Goal: Navigation & Orientation: Find specific page/section

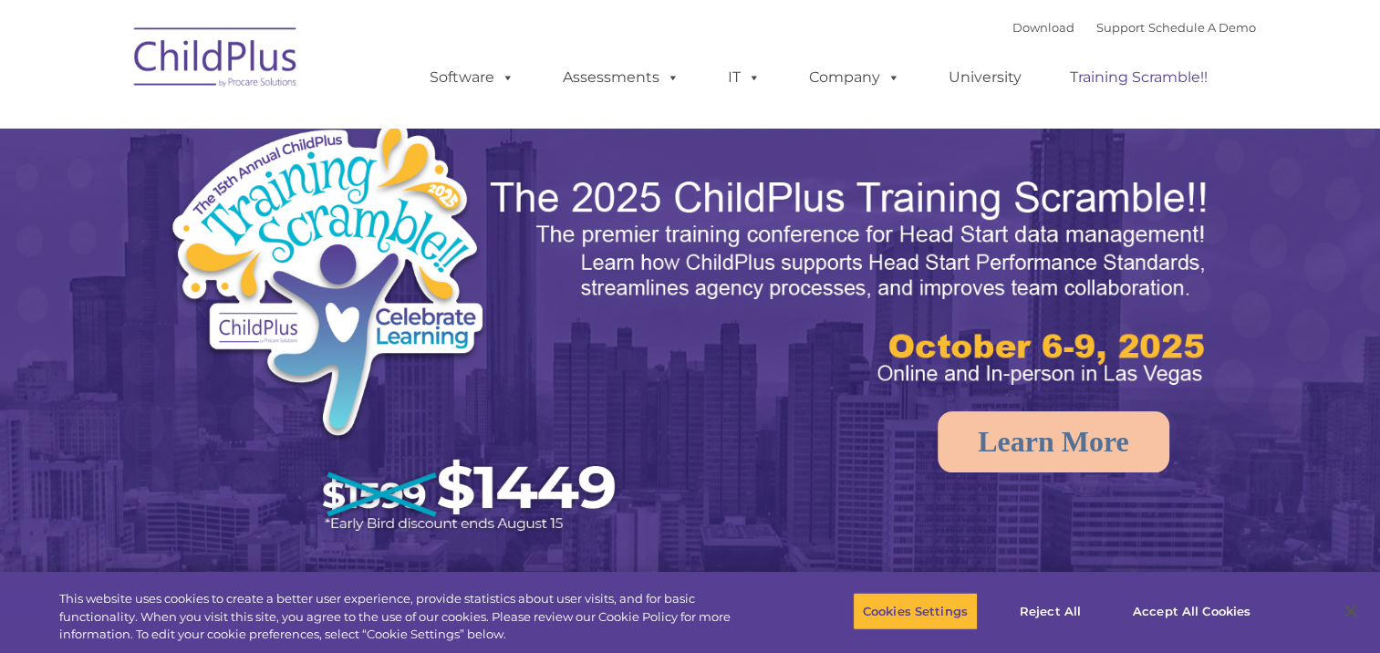
select select "MEDIUM"
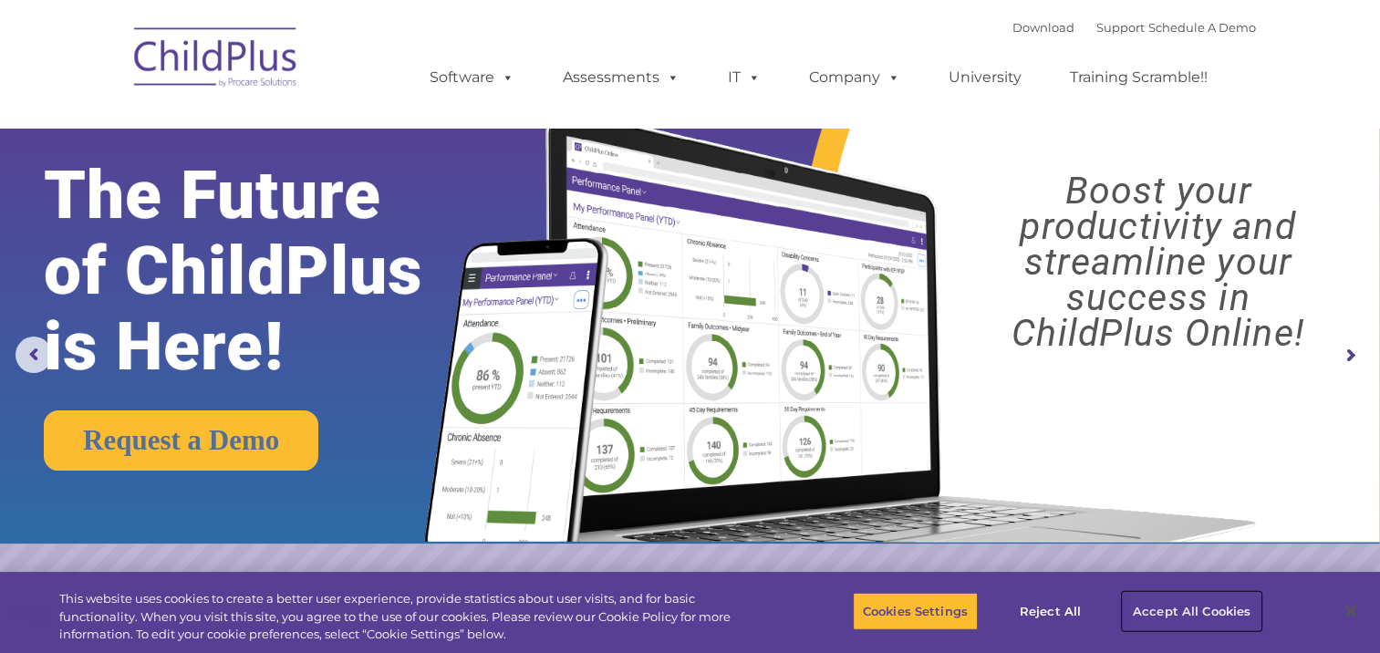
click at [1179, 619] on button "Accept All Cookies" at bounding box center [1192, 611] width 138 height 38
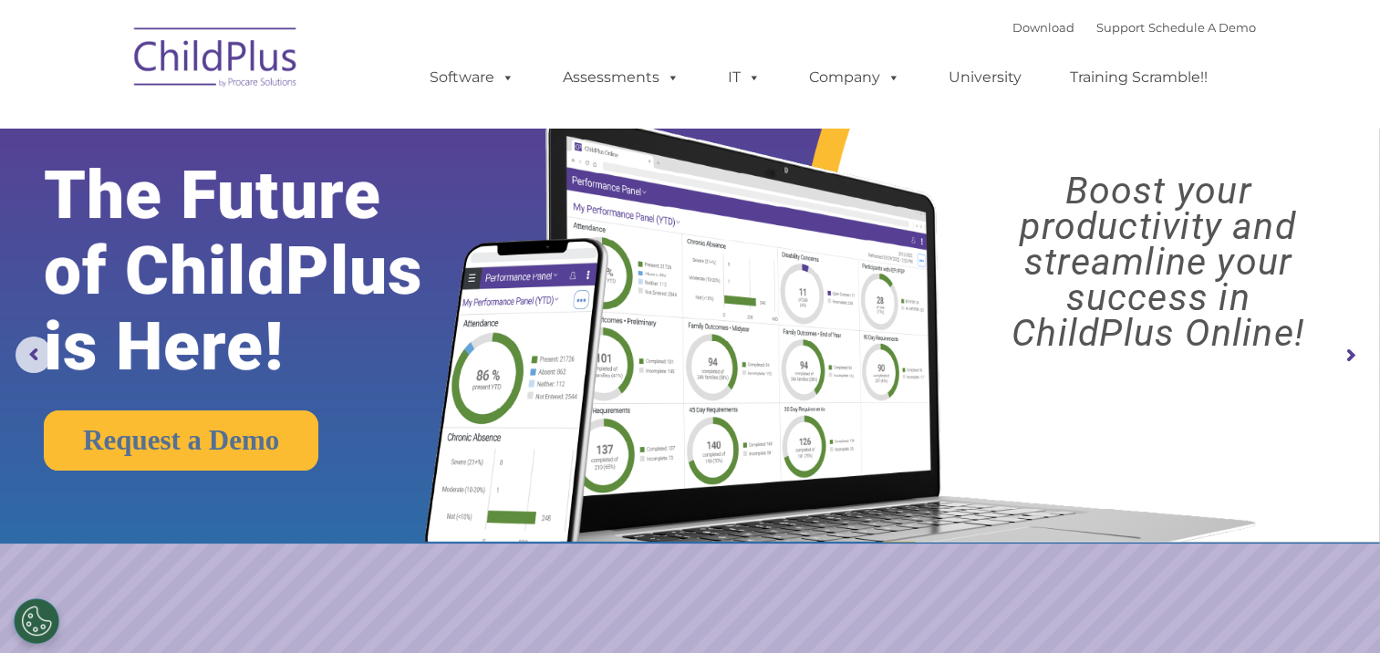
click at [244, 49] on img at bounding box center [216, 60] width 182 height 91
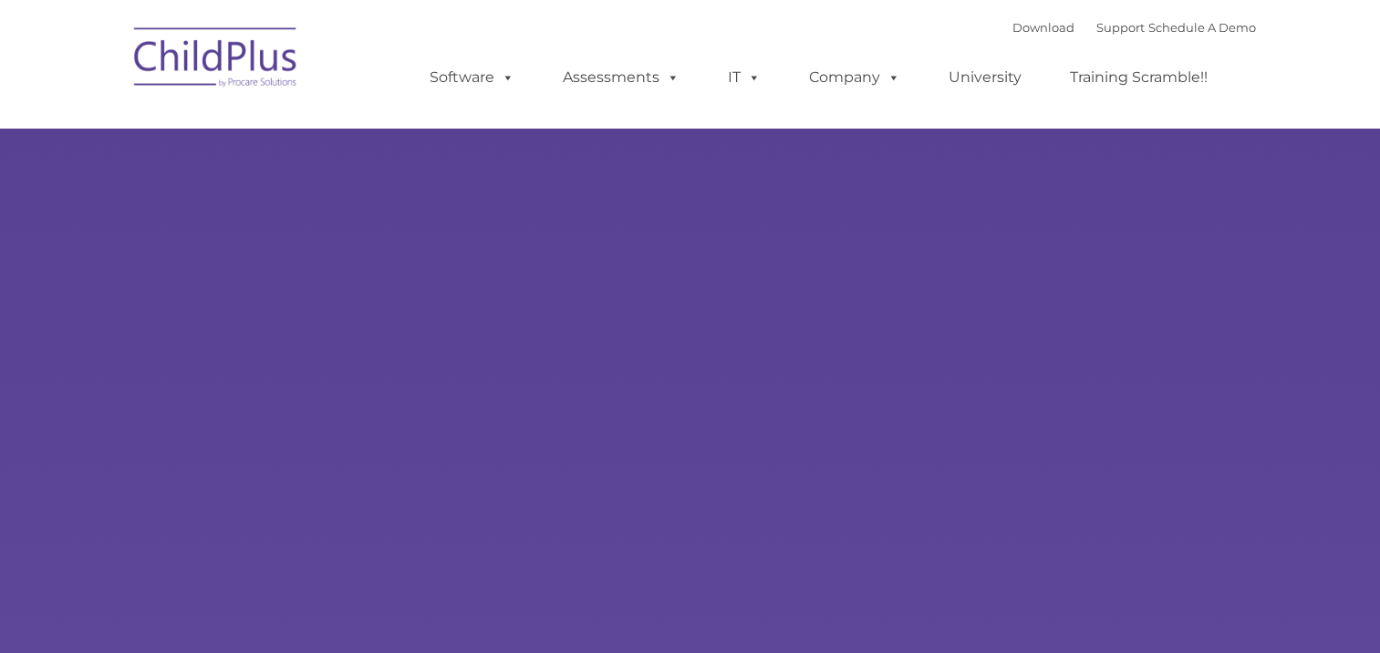
type input ""
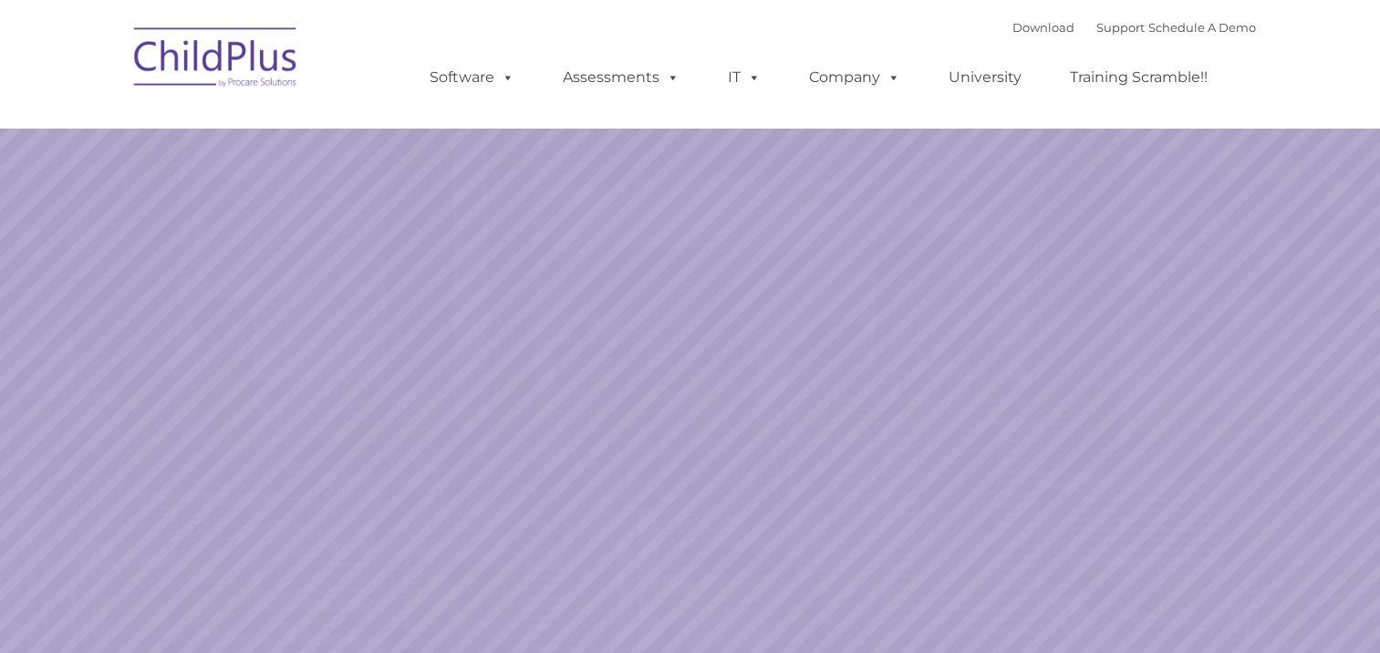
select select "MEDIUM"
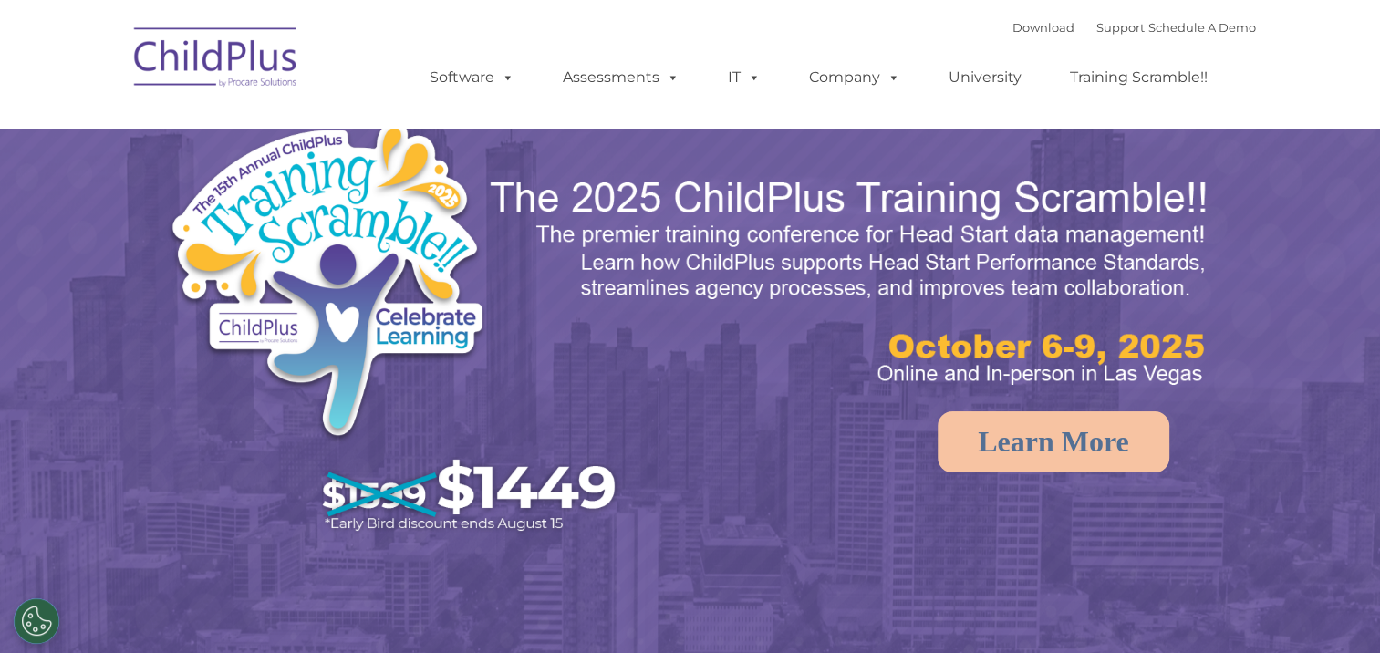
select select "MEDIUM"
